Goal: Task Accomplishment & Management: Use online tool/utility

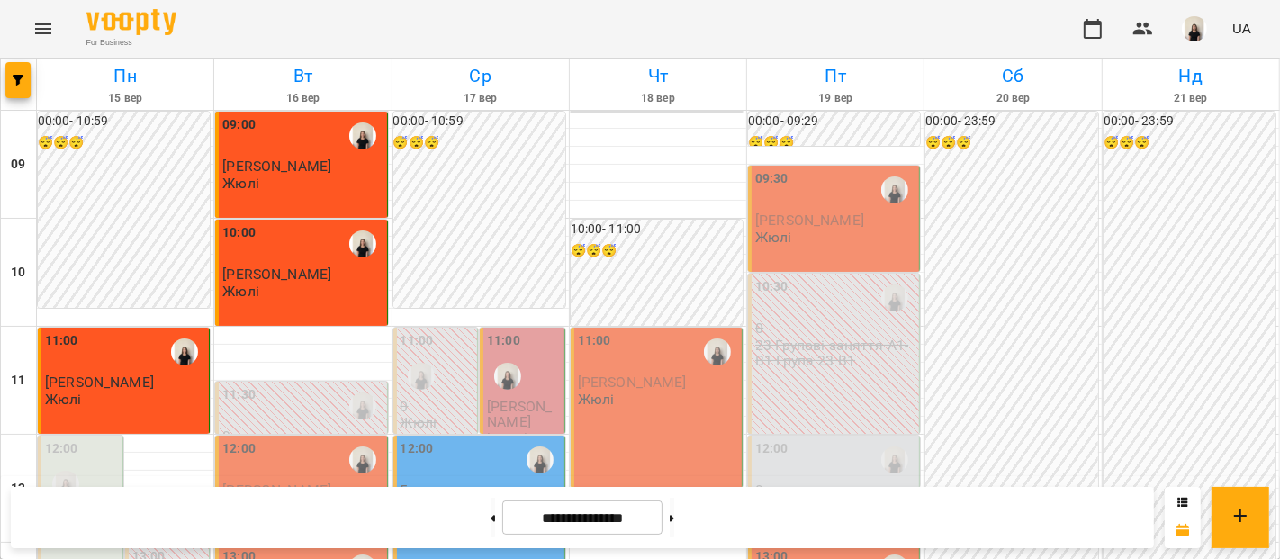
scroll to position [681, 0]
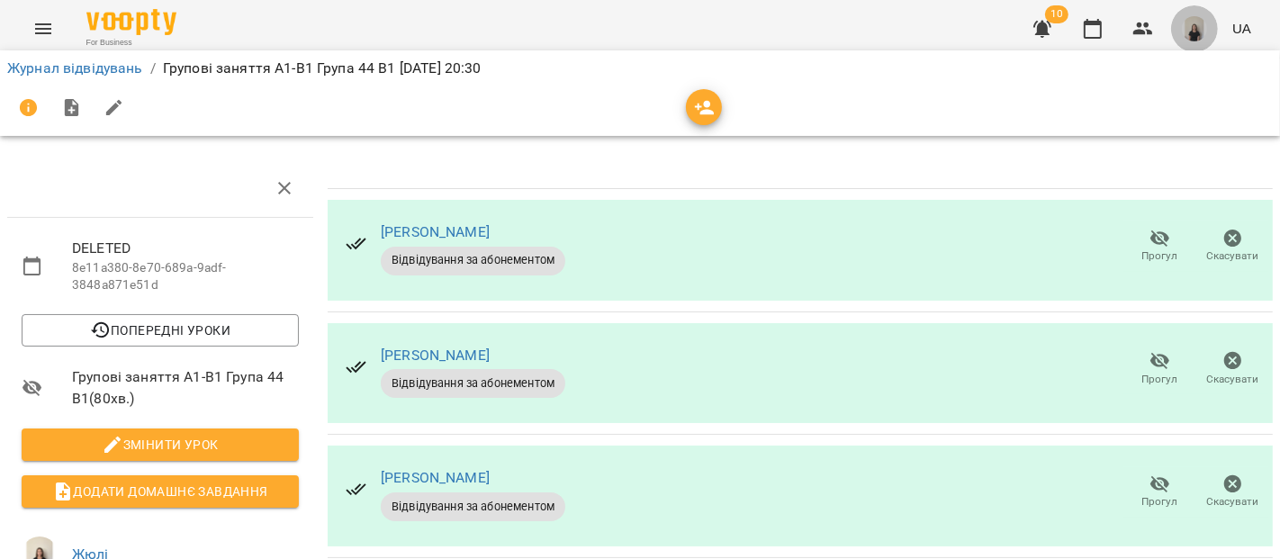
click at [1198, 32] on img "button" at bounding box center [1194, 28] width 25 height 25
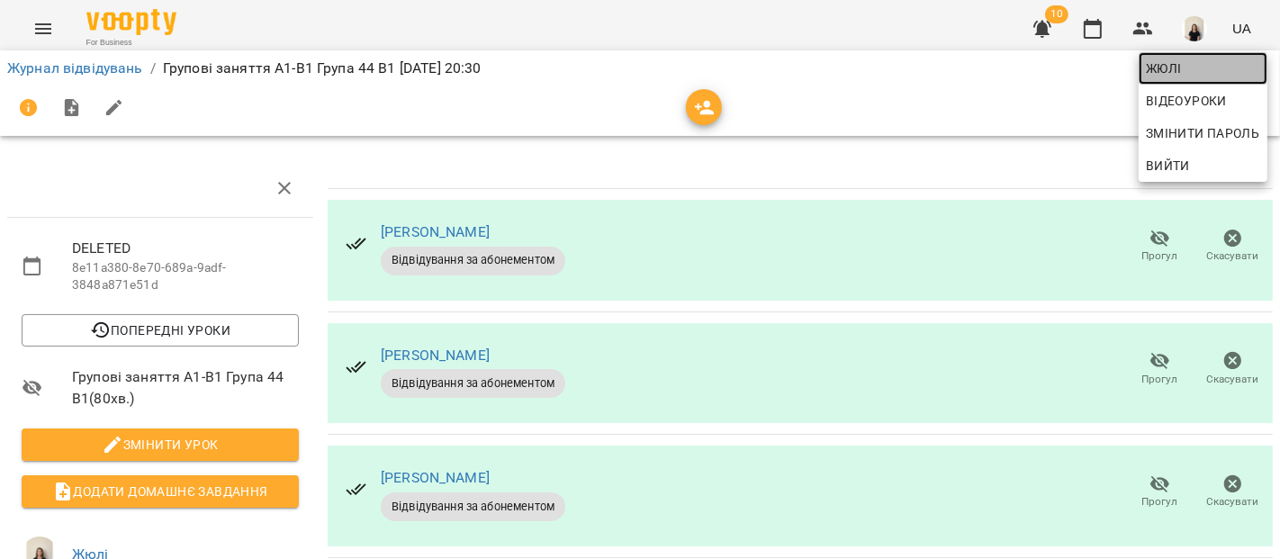
click at [1180, 68] on span "Жюлі" at bounding box center [1203, 69] width 114 height 22
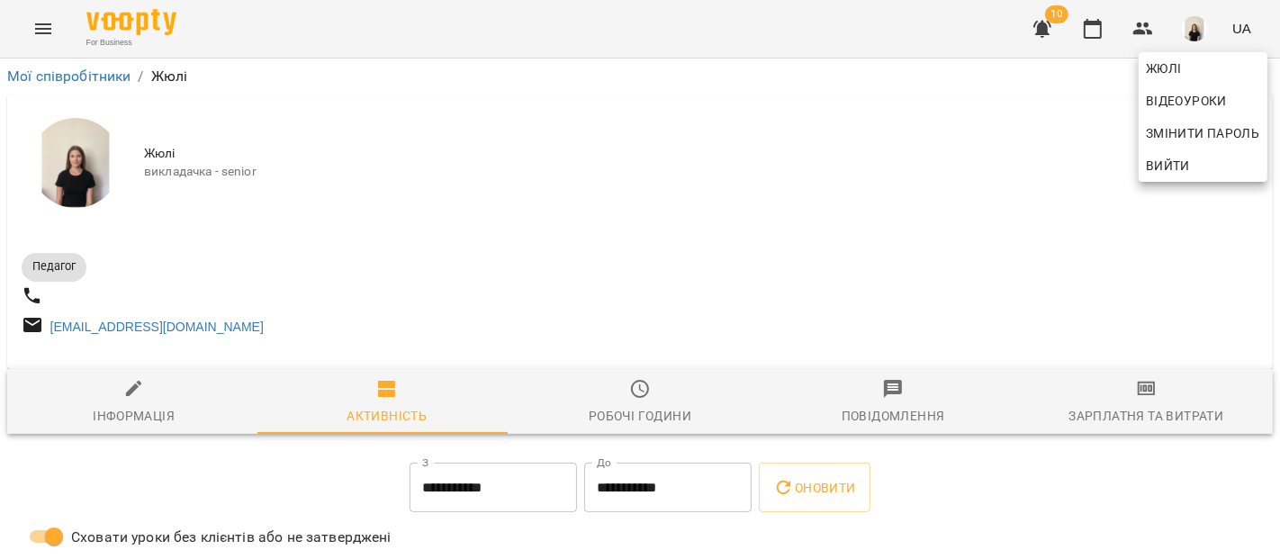
click at [1147, 402] on div at bounding box center [640, 279] width 1280 height 559
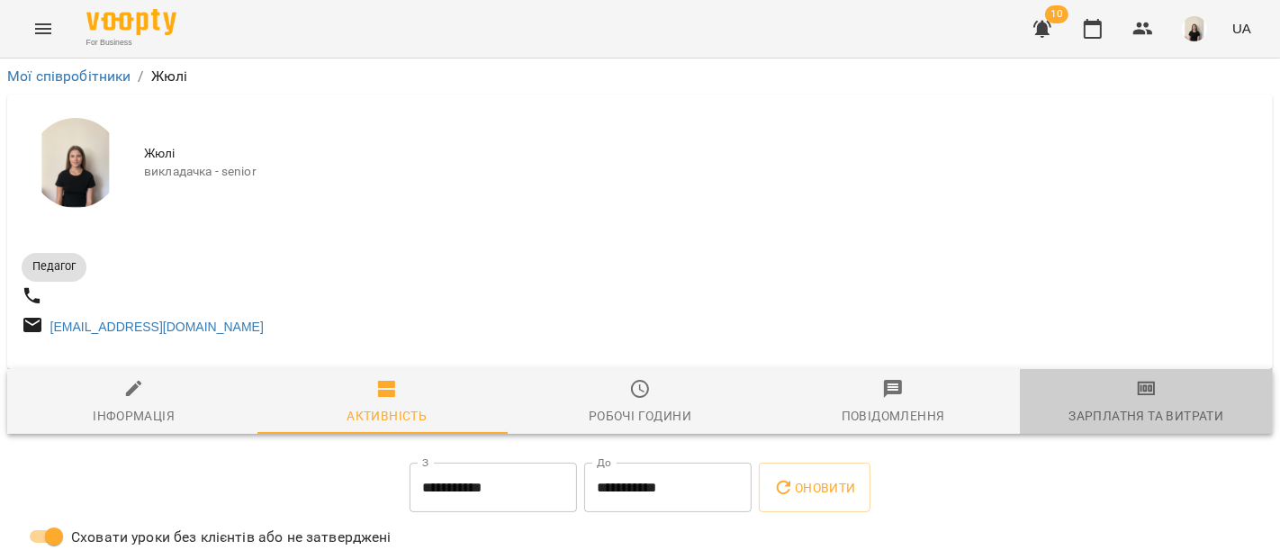
click at [1147, 402] on span "Зарплатня та Витрати" at bounding box center [1146, 402] width 231 height 49
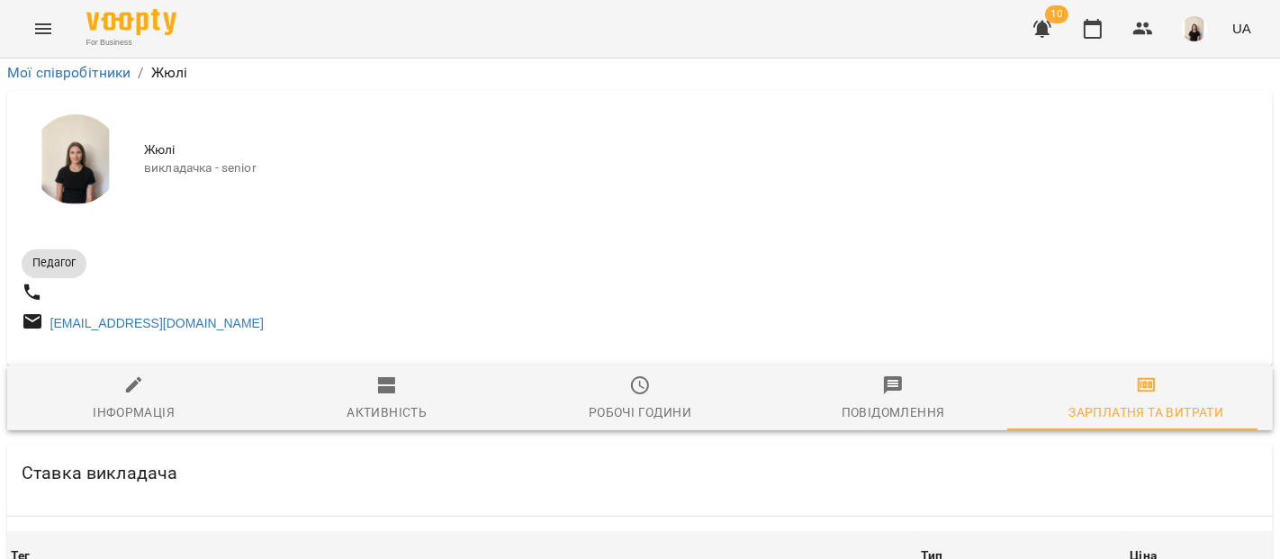
scroll to position [2545, 0]
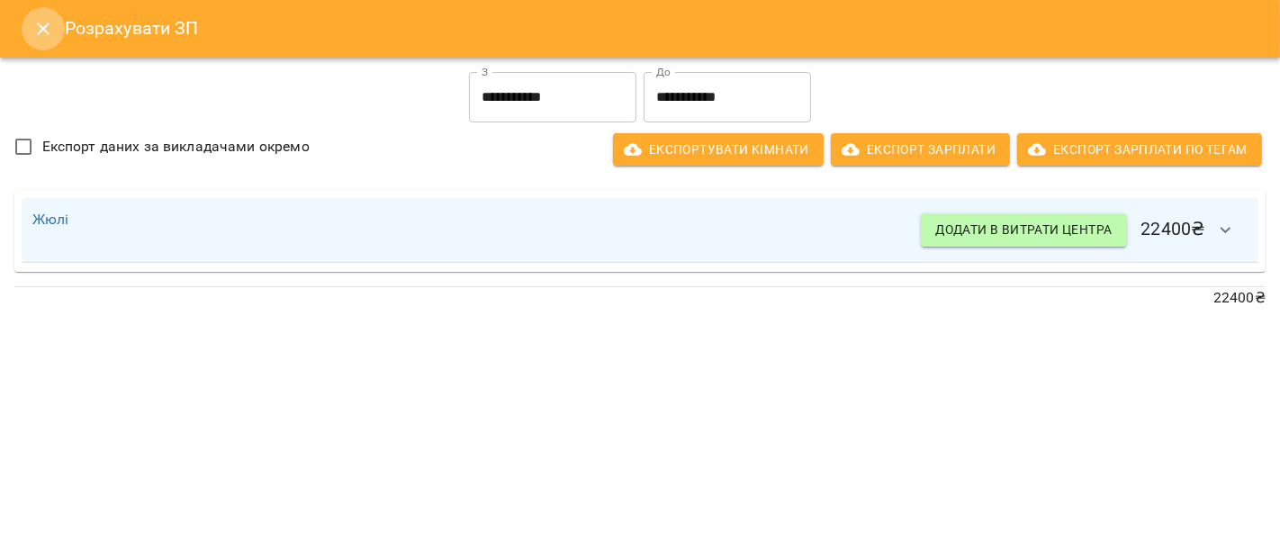
click at [32, 42] on button "Close" at bounding box center [43, 28] width 43 height 43
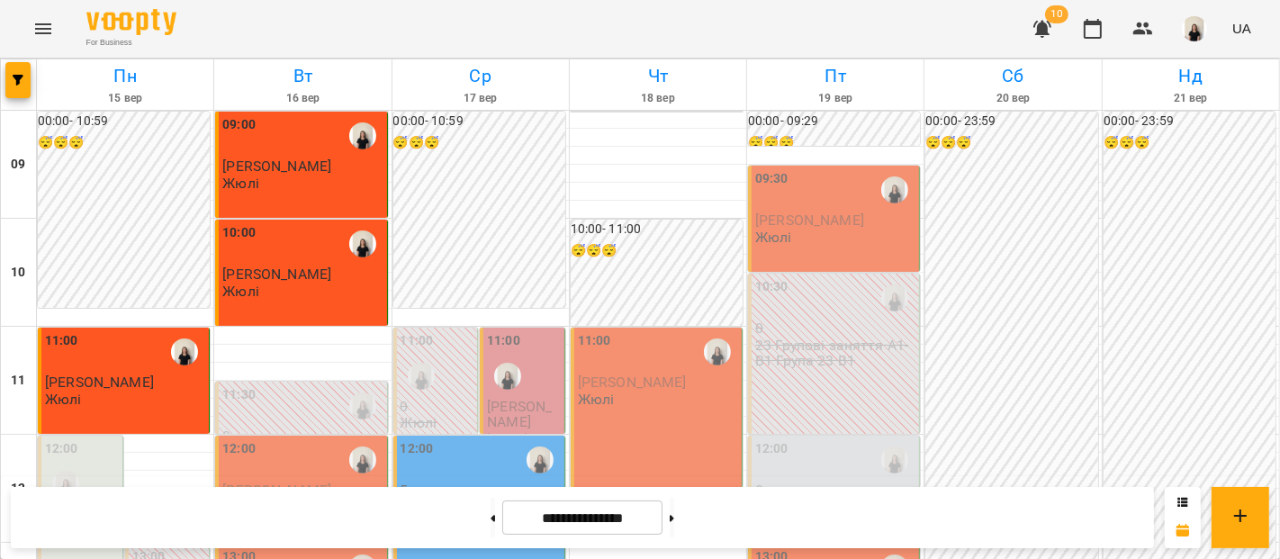
scroll to position [1144, 0]
click at [674, 523] on button at bounding box center [672, 518] width 5 height 40
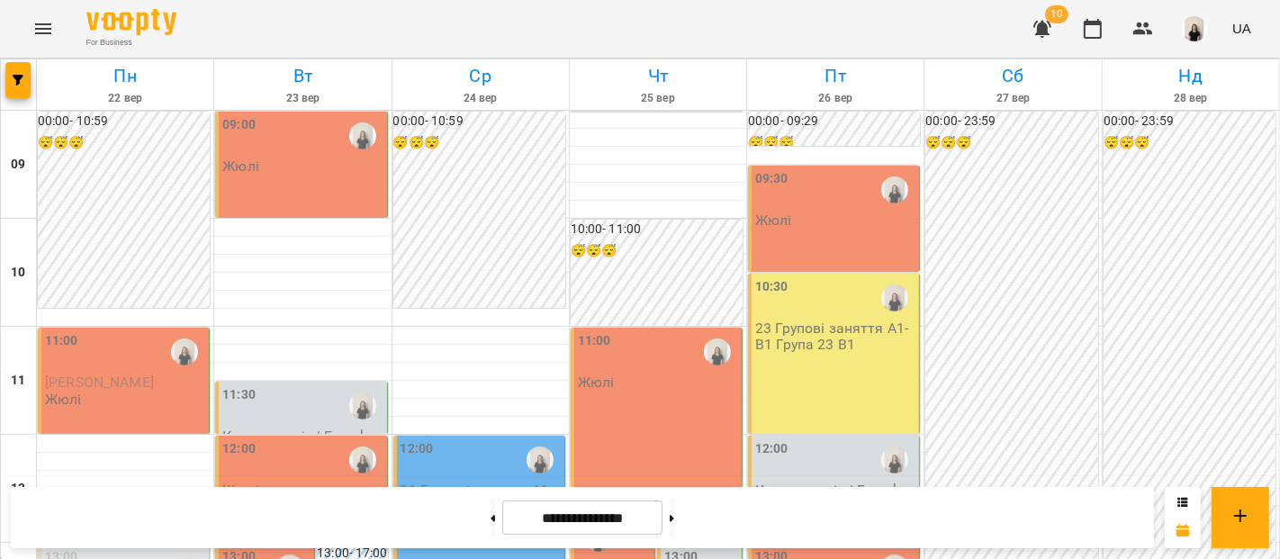
scroll to position [223, 0]
click at [491, 515] on button at bounding box center [493, 518] width 5 height 40
type input "**********"
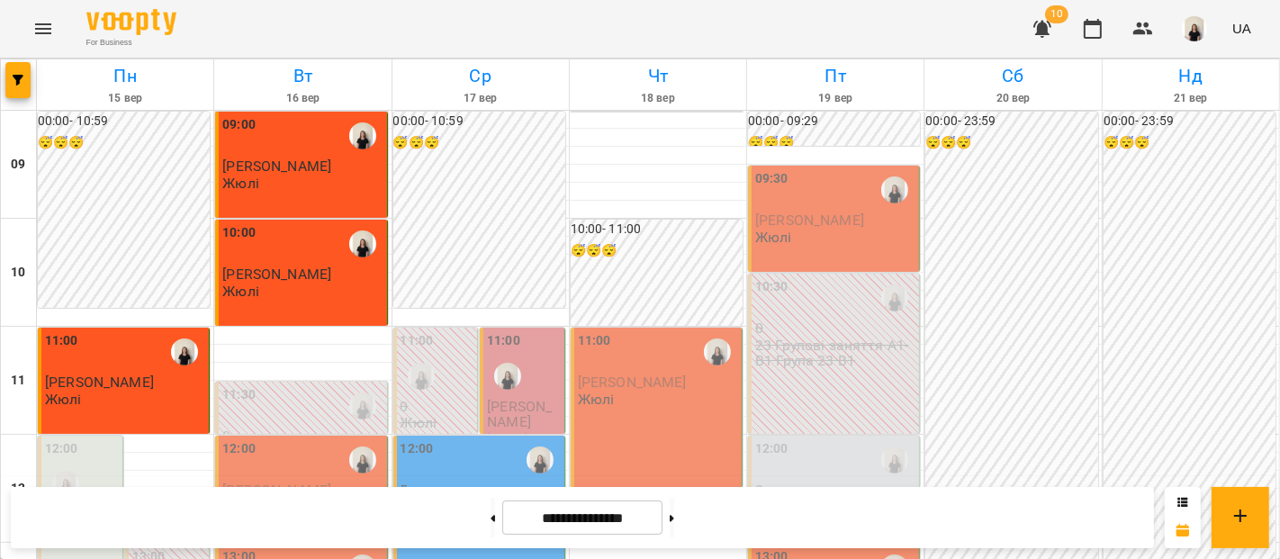
scroll to position [666, 0]
